Goal: Task Accomplishment & Management: Manage account settings

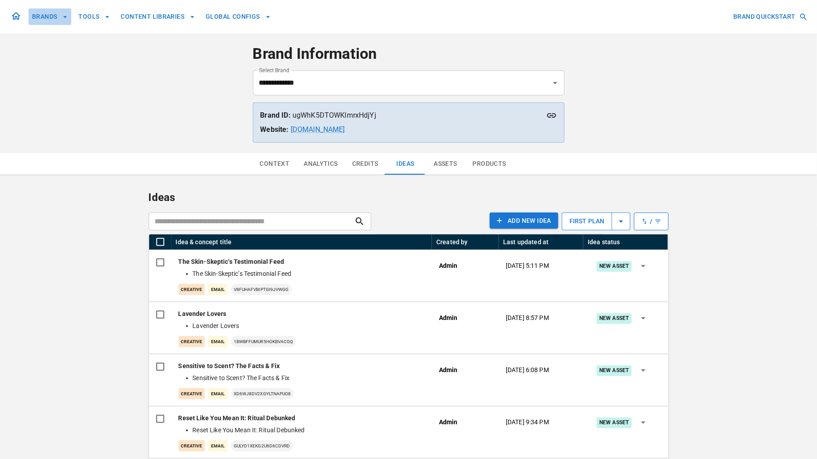
click at [49, 16] on button "BRANDS" at bounding box center [50, 16] width 43 height 16
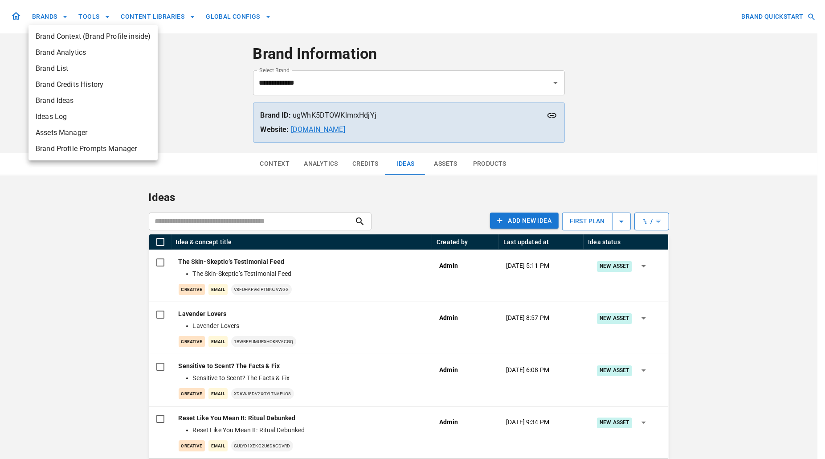
click at [66, 35] on span "Brand Context (Brand Profile inside)" at bounding box center [93, 36] width 115 height 11
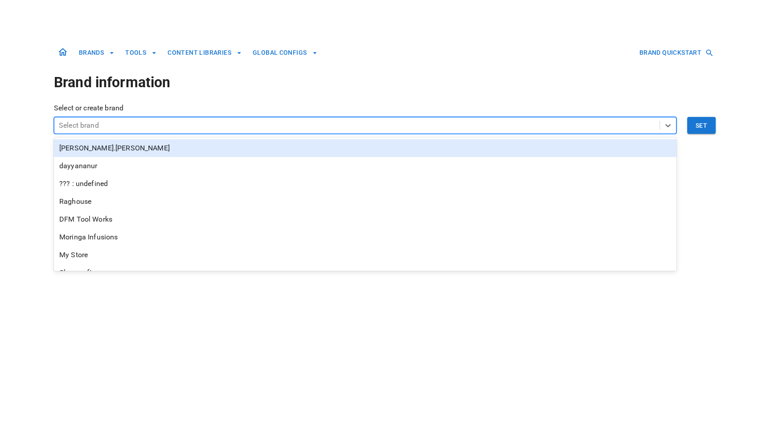
click at [317, 126] on div at bounding box center [357, 125] width 596 height 12
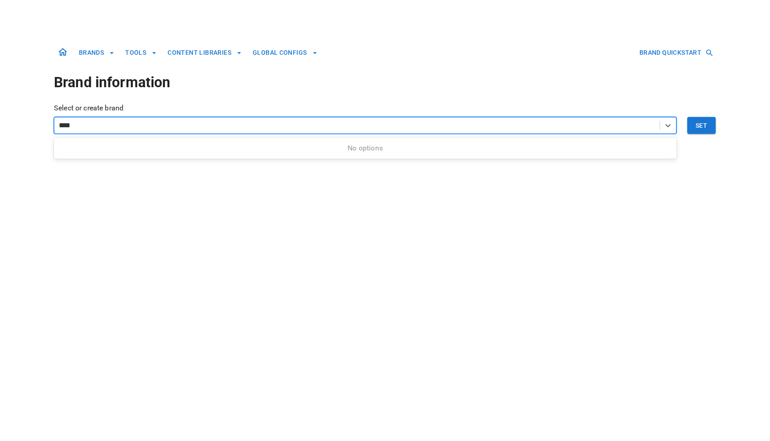
type input "***"
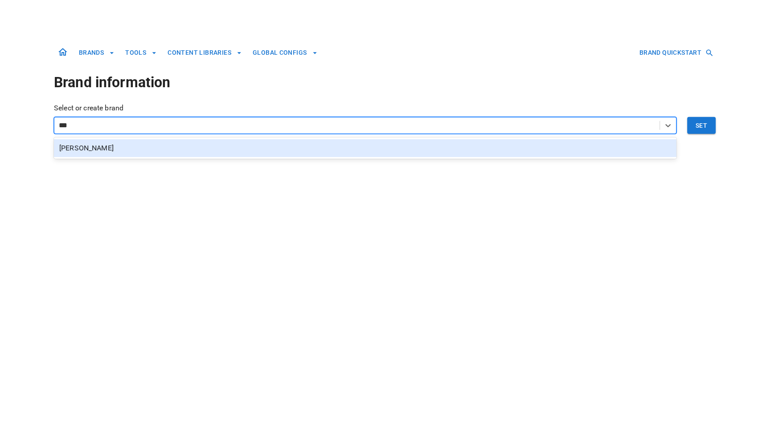
click at [302, 148] on div "Japheth Chiara" at bounding box center [365, 148] width 623 height 18
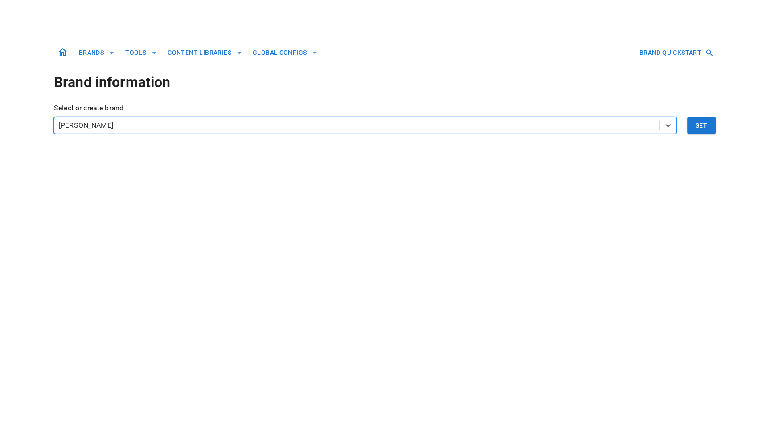
click at [708, 120] on button "Set" at bounding box center [701, 125] width 29 height 17
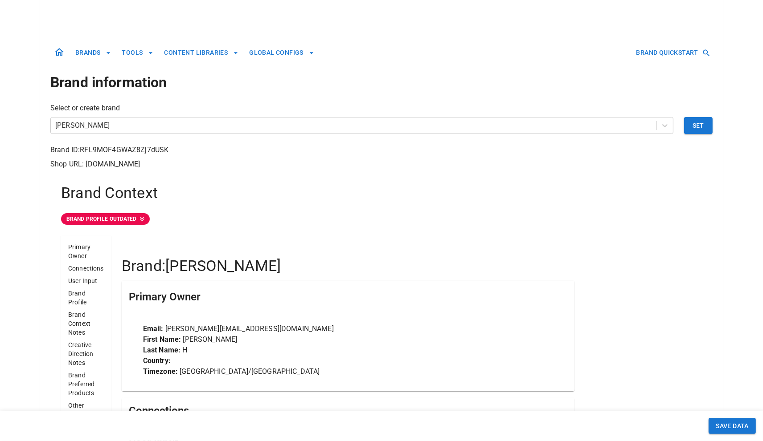
drag, startPoint x: 174, startPoint y: 266, endPoint x: 295, endPoint y: 267, distance: 120.7
click at [295, 267] on h4 "Brand: Japheth Chiara" at bounding box center [348, 266] width 453 height 19
copy h4 "apheth Chiara"
drag, startPoint x: 185, startPoint y: 267, endPoint x: 164, endPoint y: 265, distance: 21.4
click at [181, 267] on h4 "Brand: Japheth Chiara" at bounding box center [348, 266] width 453 height 19
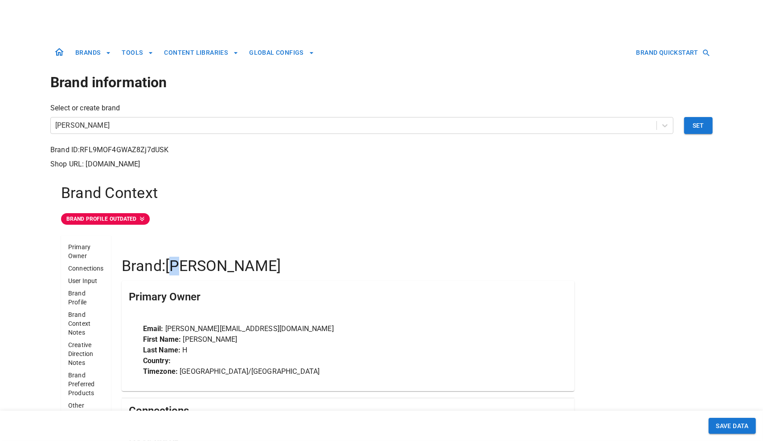
drag, startPoint x: 169, startPoint y: 265, endPoint x: 325, endPoint y: 267, distance: 155.4
click at [326, 267] on h4 "Brand: Japheth Chiara" at bounding box center [348, 266] width 453 height 19
copy h4 "Japheth Chiara"
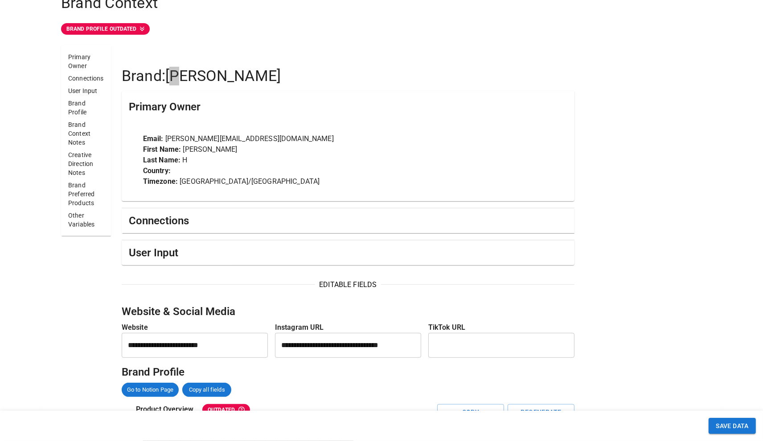
scroll to position [298, 0]
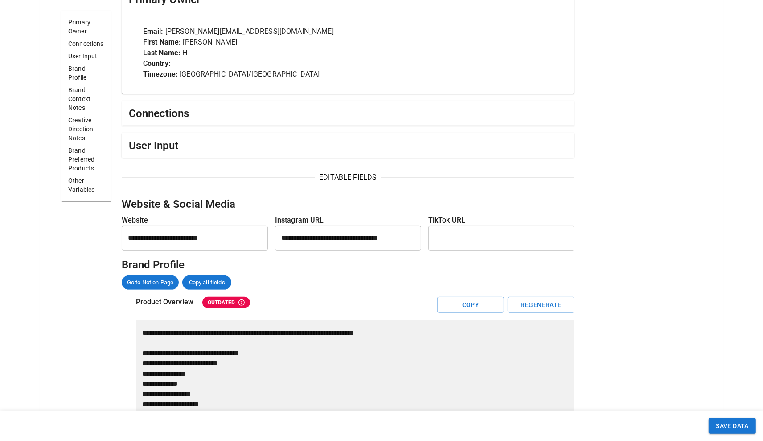
click at [232, 239] on input "**********" at bounding box center [195, 238] width 146 height 25
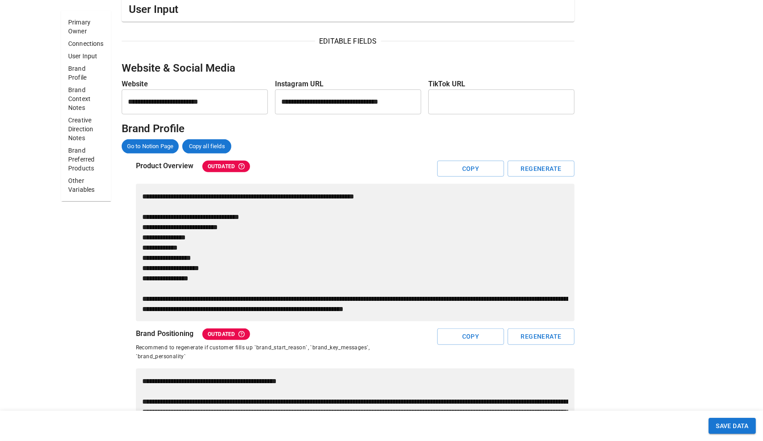
scroll to position [832, 0]
